Goal: Transaction & Acquisition: Book appointment/travel/reservation

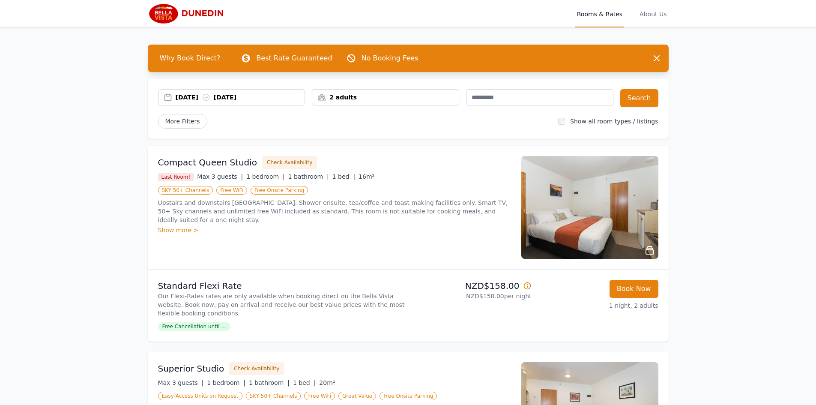
click at [197, 98] on div "[DATE] [DATE]" at bounding box center [240, 97] width 129 height 9
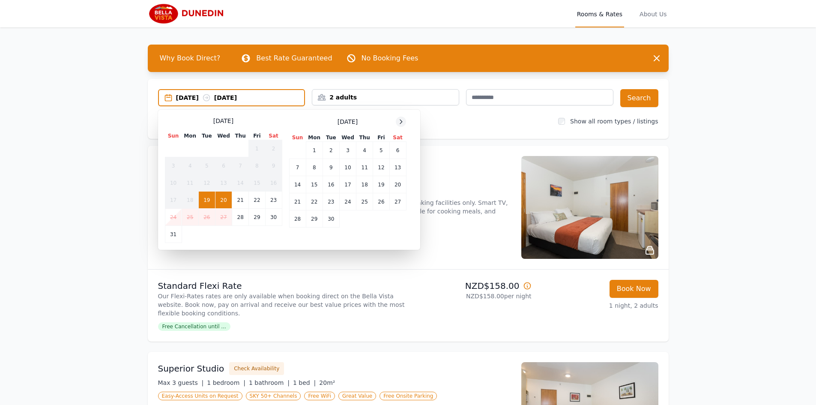
click at [404, 120] on icon at bounding box center [401, 121] width 7 height 7
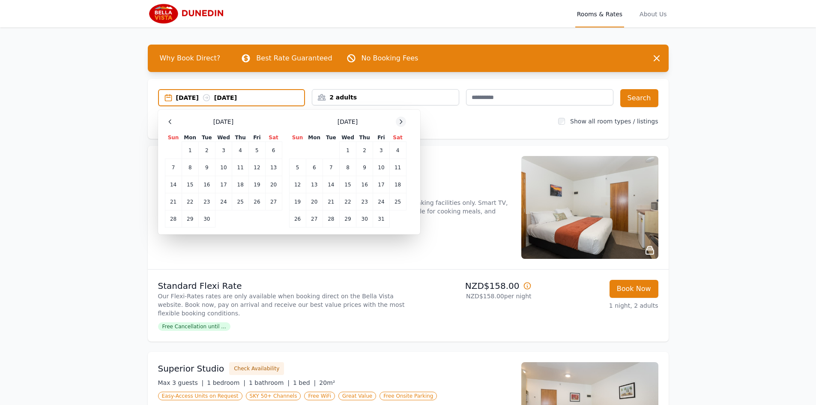
click at [404, 120] on icon at bounding box center [401, 121] width 7 height 7
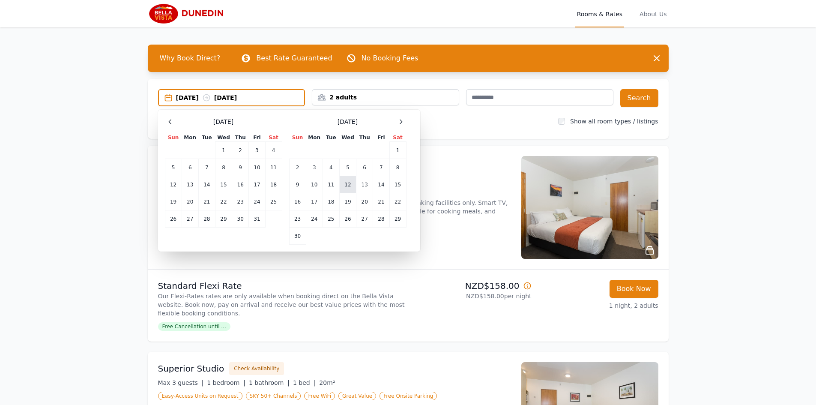
click at [352, 185] on td "12" at bounding box center [347, 184] width 17 height 17
click at [378, 183] on td "14" at bounding box center [381, 184] width 16 height 17
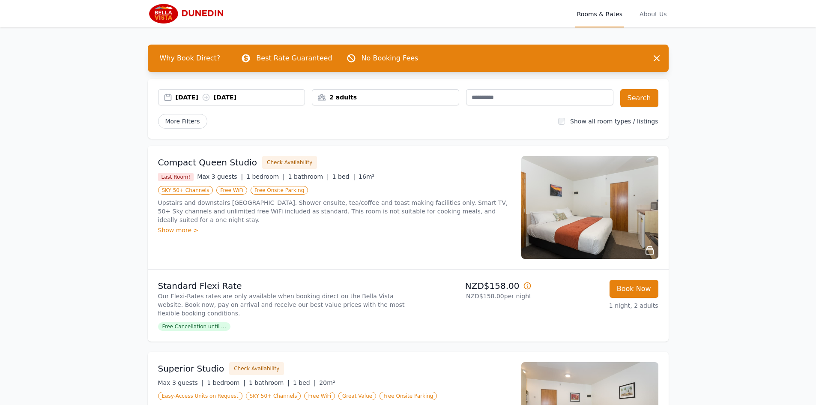
click at [387, 99] on div "2 adults" at bounding box center [385, 97] width 147 height 9
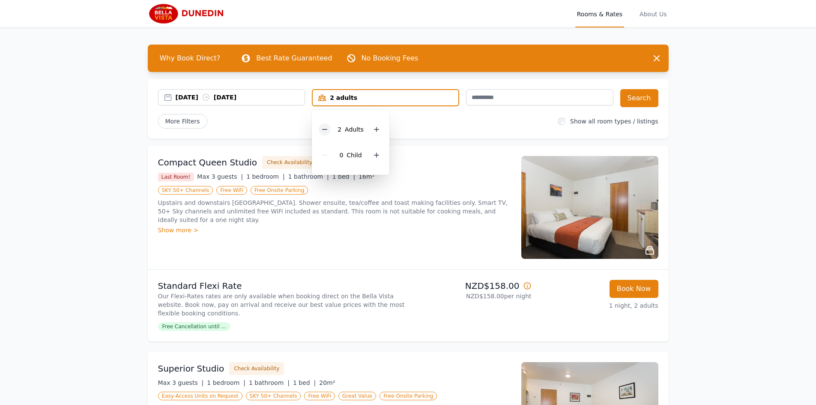
click at [328, 126] on icon at bounding box center [324, 129] width 7 height 7
click at [638, 99] on button "Search" at bounding box center [640, 98] width 38 height 18
